Goal: Check status: Check status

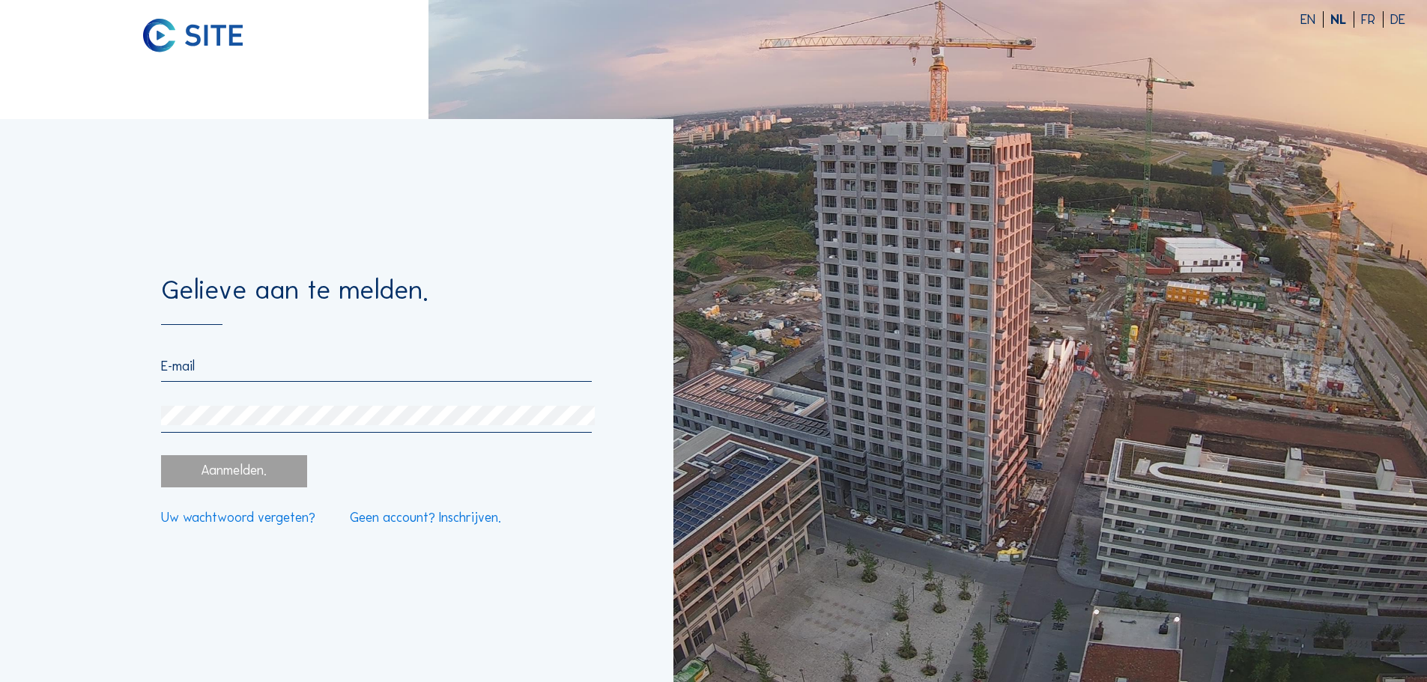
type input "[EMAIL_ADDRESS][DOMAIN_NAME]"
click at [237, 470] on div "Aanmelden." at bounding box center [233, 471] width 145 height 32
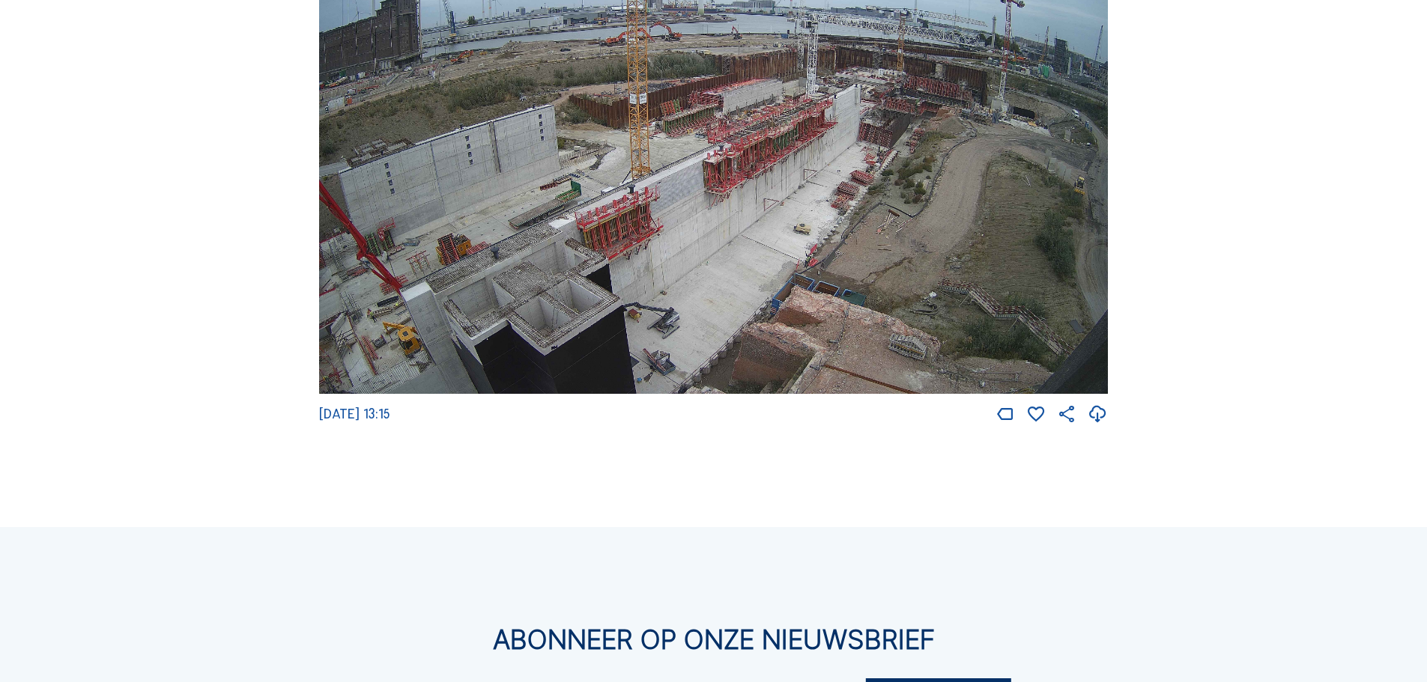
scroll to position [2697, 0]
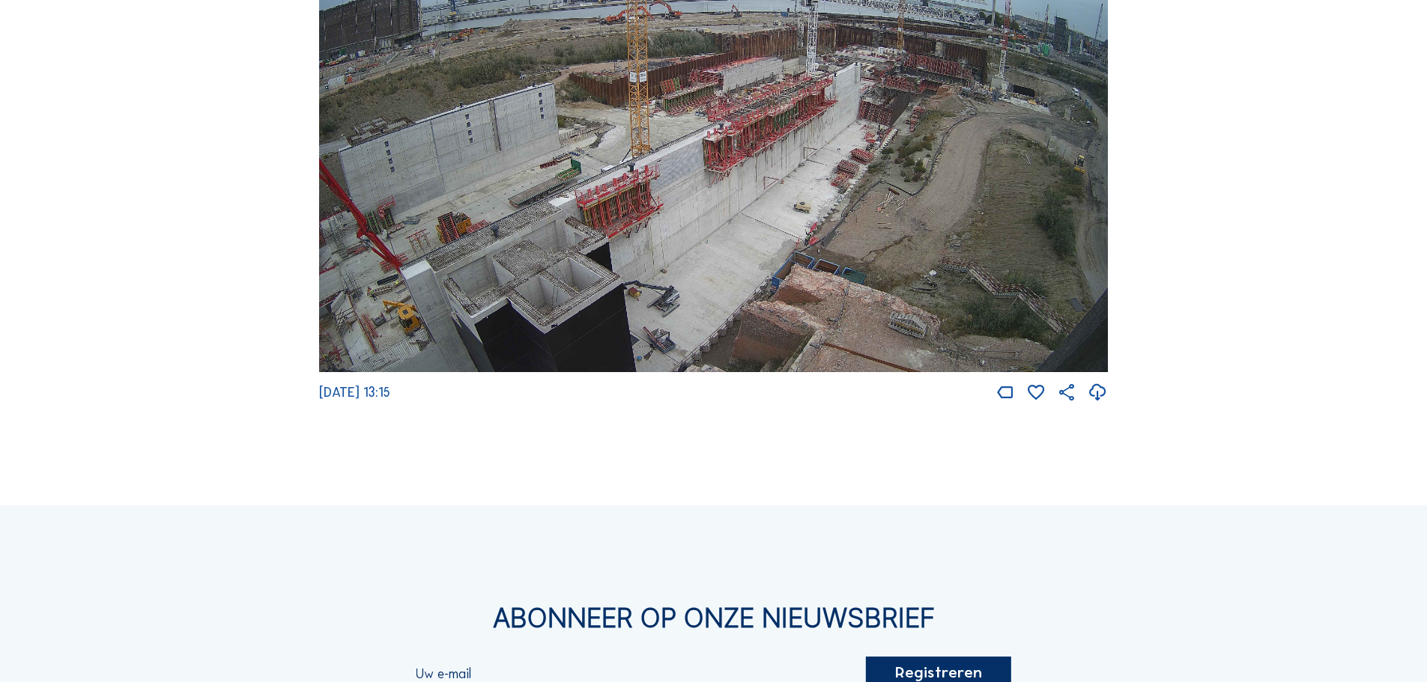
click at [807, 169] on img at bounding box center [713, 151] width 789 height 444
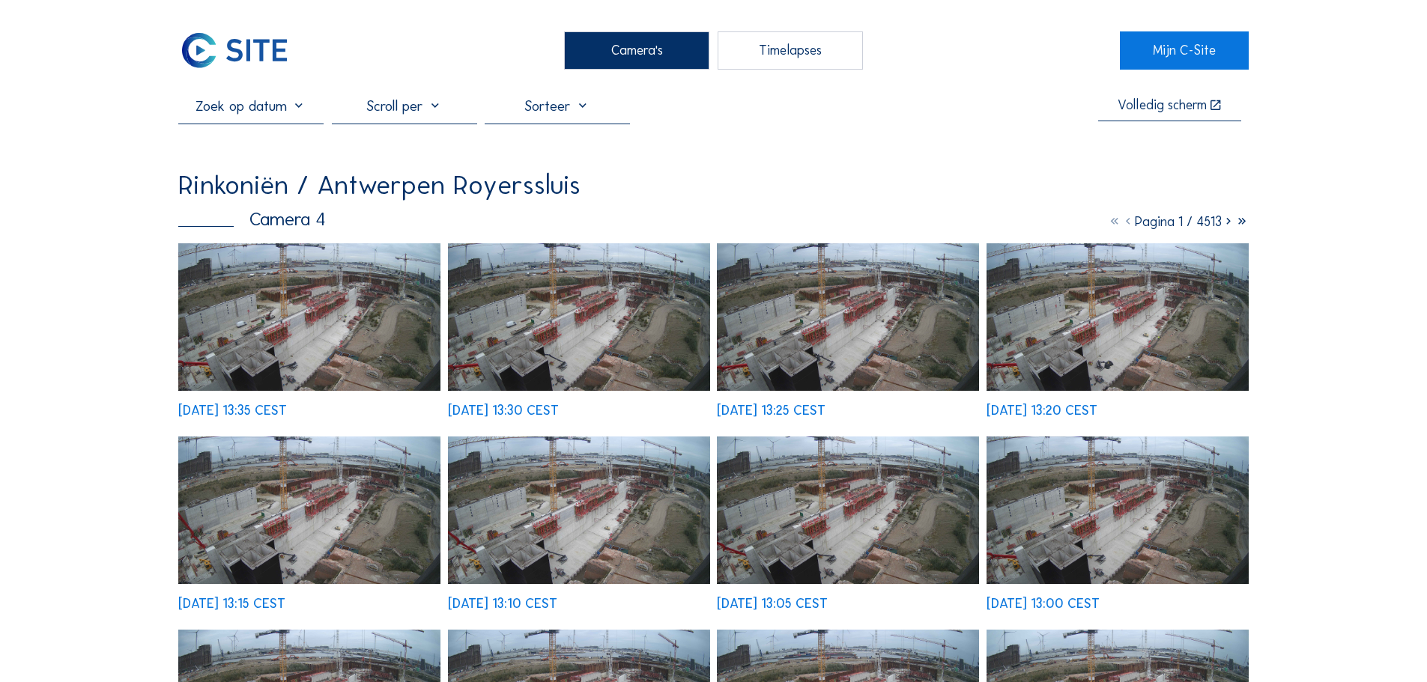
click at [271, 350] on div "[DATE] 13:35 CEST" at bounding box center [309, 330] width 262 height 175
